Goal: Obtain resource: Download file/media

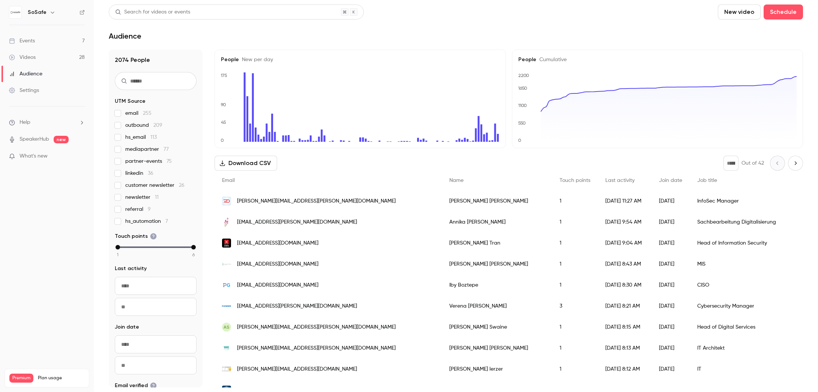
click at [42, 40] on link "Events 7" at bounding box center [47, 41] width 94 height 17
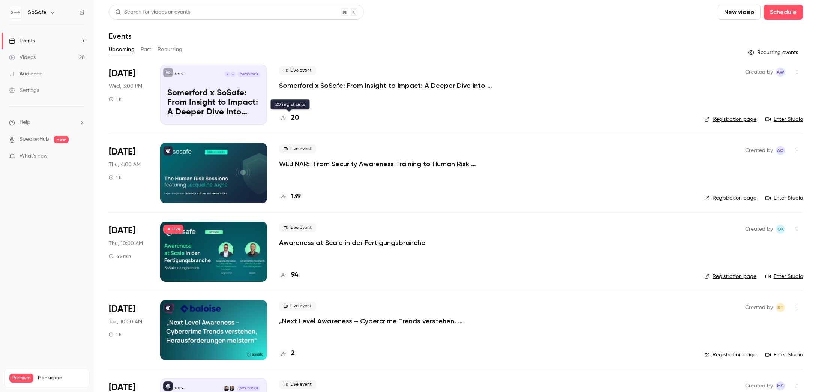
click at [296, 120] on h4 "20" at bounding box center [295, 118] width 8 height 10
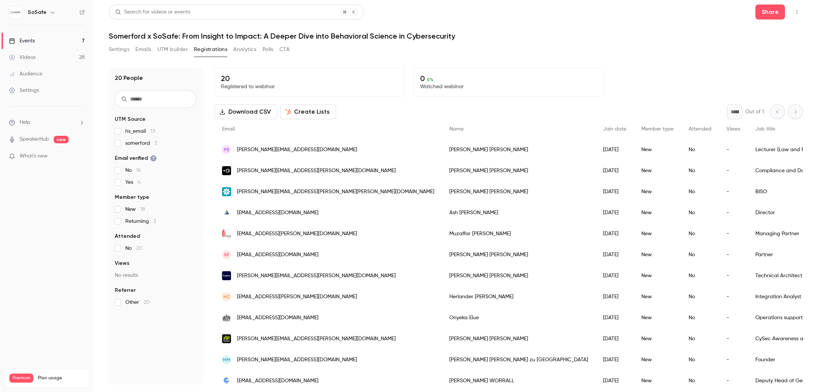
click at [241, 114] on button "Download CSV" at bounding box center [246, 111] width 63 height 15
click at [766, 15] on button "Share" at bounding box center [771, 12] width 30 height 15
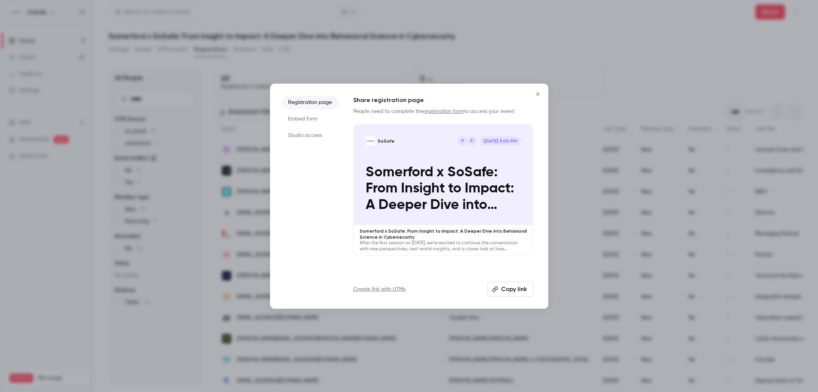
click at [308, 136] on li "Studio access" at bounding box center [310, 136] width 56 height 14
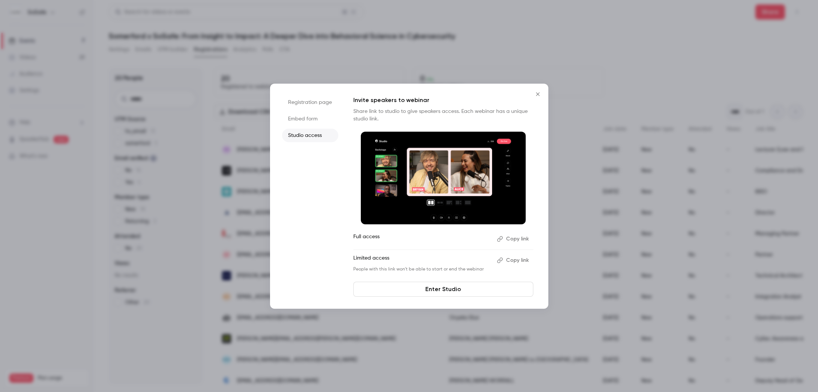
click at [516, 261] on button "Copy link" at bounding box center [513, 260] width 39 height 12
